Goal: Information Seeking & Learning: Learn about a topic

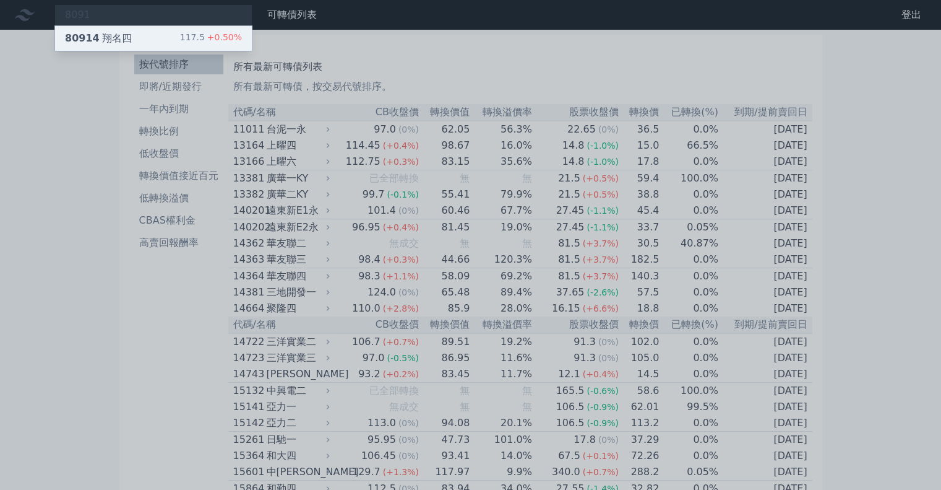
type input "8091"
click at [177, 40] on div "80914 翔名四 117.5 +0.50%" at bounding box center [153, 38] width 197 height 25
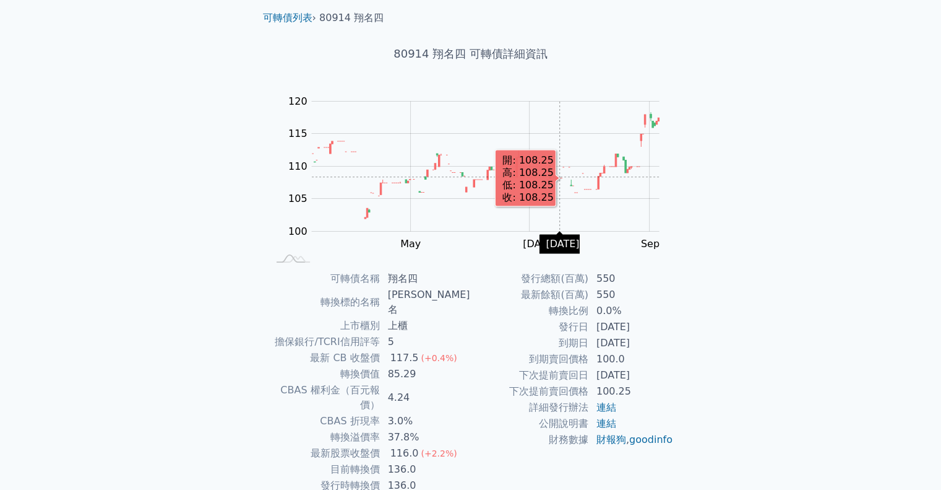
scroll to position [84, 0]
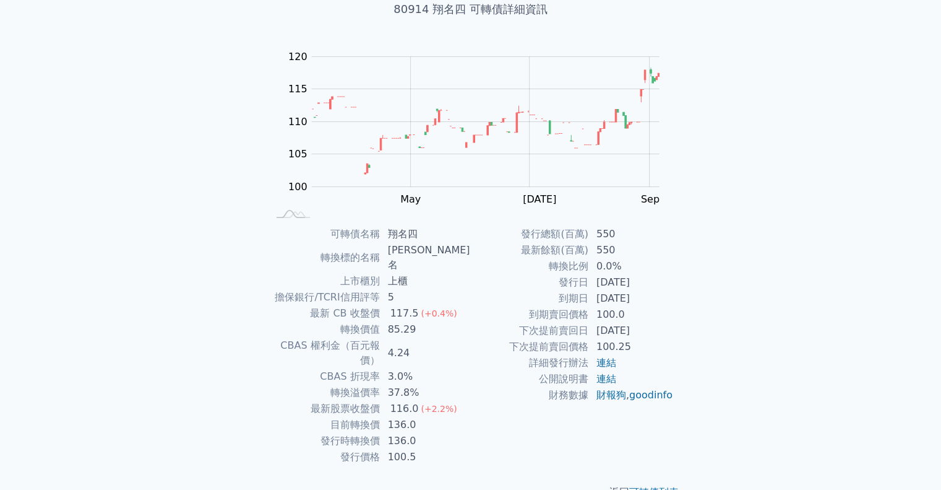
drag, startPoint x: 596, startPoint y: 282, endPoint x: 658, endPoint y: 298, distance: 64.1
click at [658, 298] on tbody "發行總額(百萬) 550 最新餘額(百萬) 550 轉換比例 0.0% 發行日 [DATE] 到期日 [DATE] 到期賣回價格 100.0 下次提前賣回日 …" at bounding box center [572, 314] width 203 height 177
click at [658, 298] on td "[DATE]" at bounding box center [631, 298] width 85 height 16
drag, startPoint x: 656, startPoint y: 301, endPoint x: 593, endPoint y: 302, distance: 63.1
click at [594, 302] on td "[DATE]" at bounding box center [631, 298] width 85 height 16
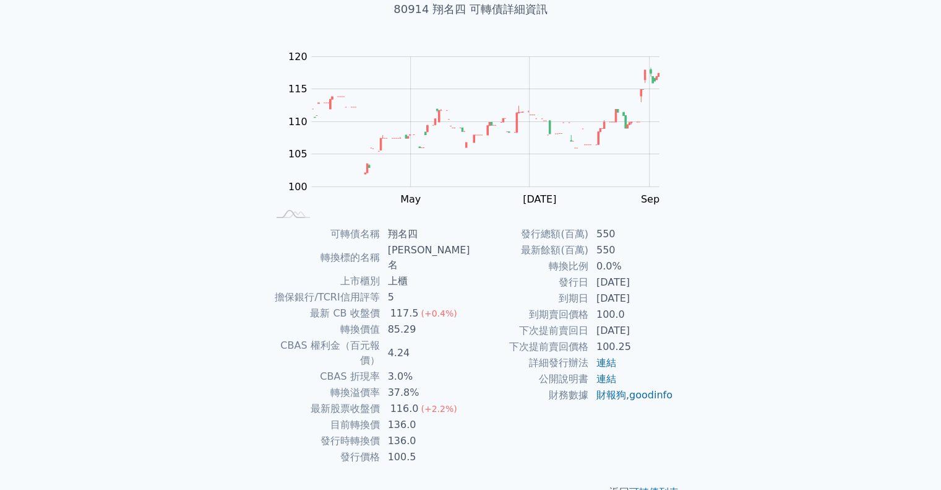
click at [593, 302] on td "[DATE]" at bounding box center [631, 298] width 85 height 16
drag, startPoint x: 592, startPoint y: 326, endPoint x: 669, endPoint y: 331, distance: 76.9
click at [669, 331] on td "[DATE]" at bounding box center [631, 330] width 85 height 16
drag, startPoint x: 384, startPoint y: 350, endPoint x: 413, endPoint y: 362, distance: 31.6
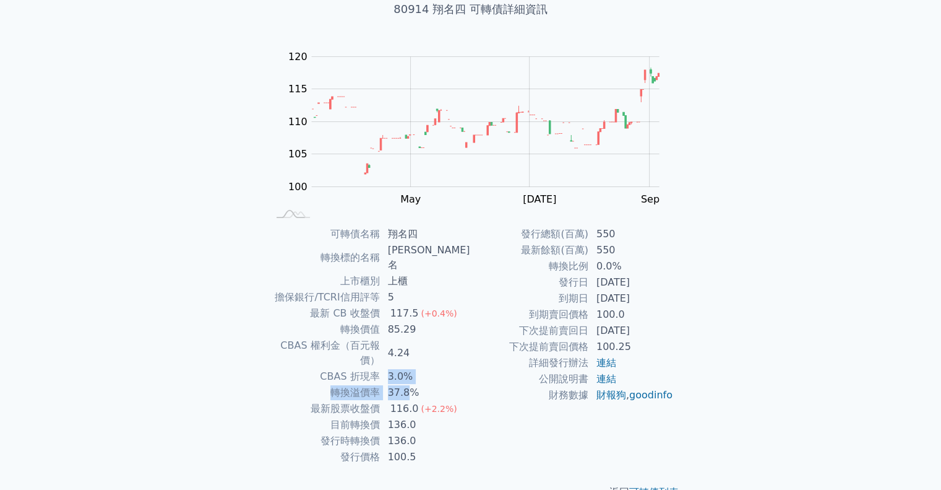
click at [413, 362] on tbody "可轉債名稱 翔名四 轉換標的名稱 翔名 上市櫃別 上櫃 擔保銀行/TCRI信用評等 5 最新 CB 收盤價 117.5 (+0.4%) 轉換價值 85.29 …" at bounding box center [369, 345] width 203 height 239
click at [413, 384] on td "37.8%" at bounding box center [426, 392] width 90 height 16
drag, startPoint x: 392, startPoint y: 391, endPoint x: 426, endPoint y: 398, distance: 34.8
click at [426, 417] on td "136.0" at bounding box center [426, 425] width 90 height 16
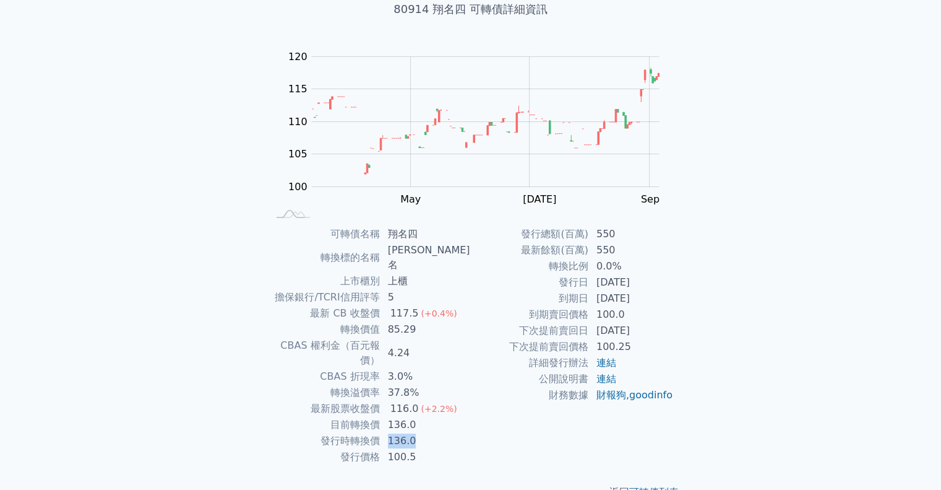
drag, startPoint x: 417, startPoint y: 415, endPoint x: 392, endPoint y: 412, distance: 25.0
click at [392, 433] on td "136.0" at bounding box center [426, 441] width 90 height 16
click at [391, 433] on td "136.0" at bounding box center [426, 441] width 90 height 16
